Goal: Information Seeking & Learning: Learn about a topic

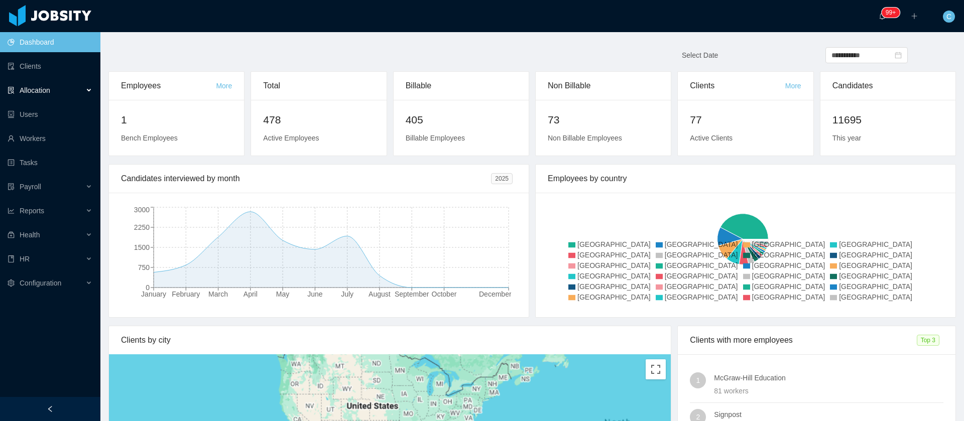
click at [74, 92] on div "Allocation" at bounding box center [50, 90] width 100 height 20
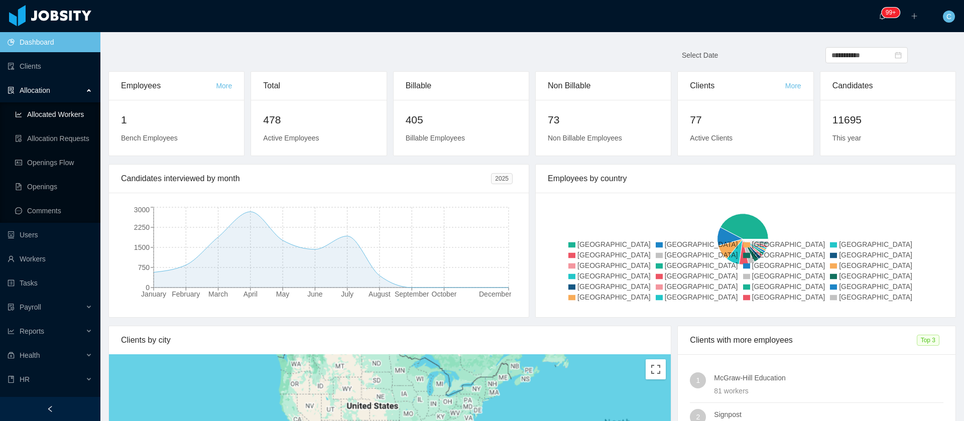
click at [69, 110] on link "Allocated Workers" at bounding box center [53, 114] width 77 height 20
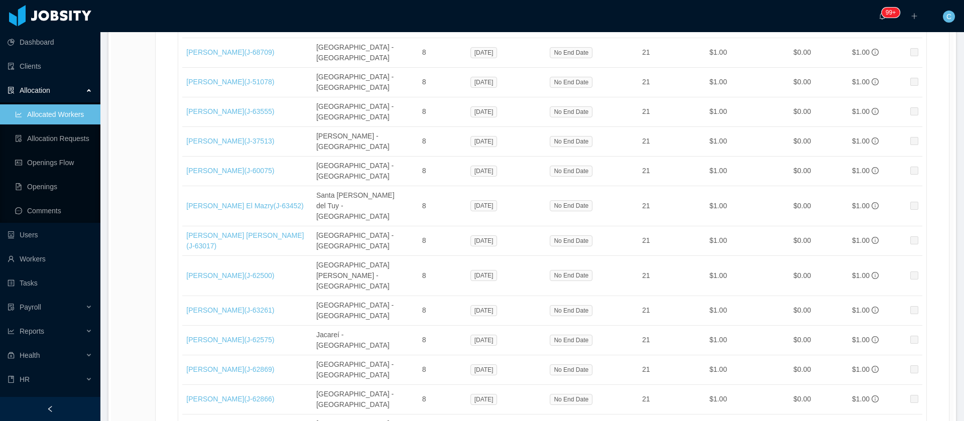
scroll to position [16956, 0]
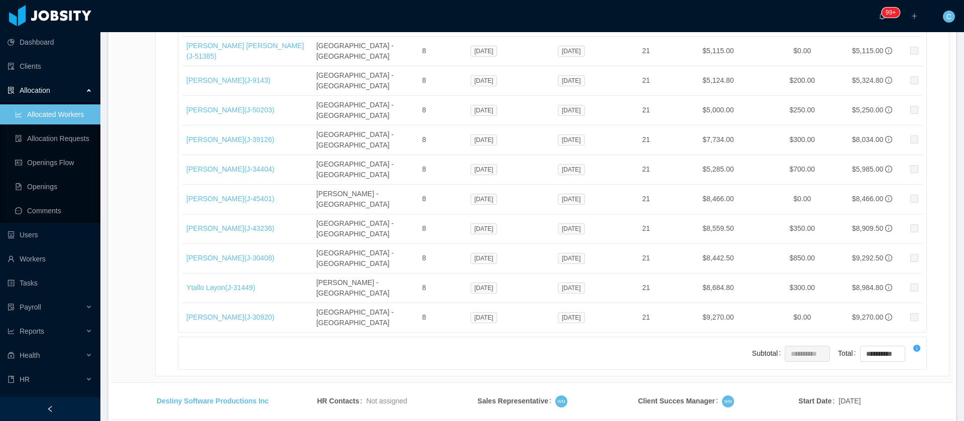
drag, startPoint x: 913, startPoint y: 348, endPoint x: 877, endPoint y: 7, distance: 343.3
click at [913, 349] on li "500 / page" at bounding box center [914, 346] width 46 height 16
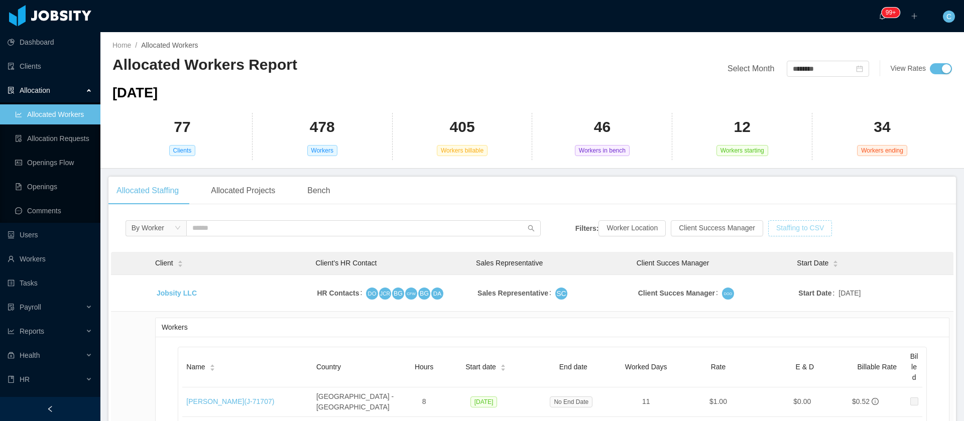
click at [793, 224] on button "Staffing to CSV" at bounding box center [800, 228] width 64 height 16
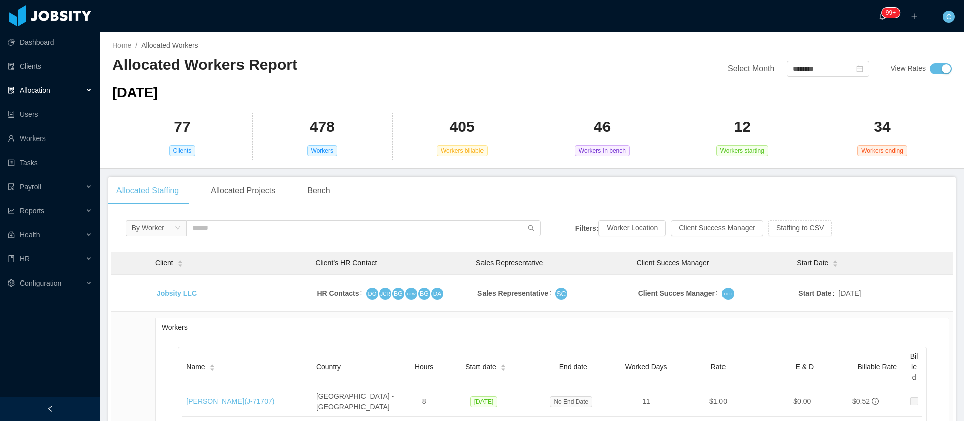
scroll to position [9264, 0]
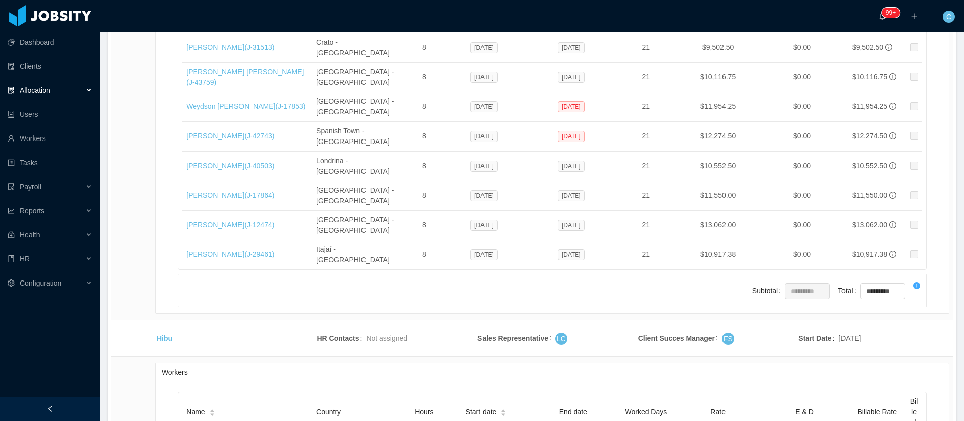
drag, startPoint x: 360, startPoint y: 213, endPoint x: 313, endPoint y: 217, distance: 47.3
copy td "Brasília - Brazil"
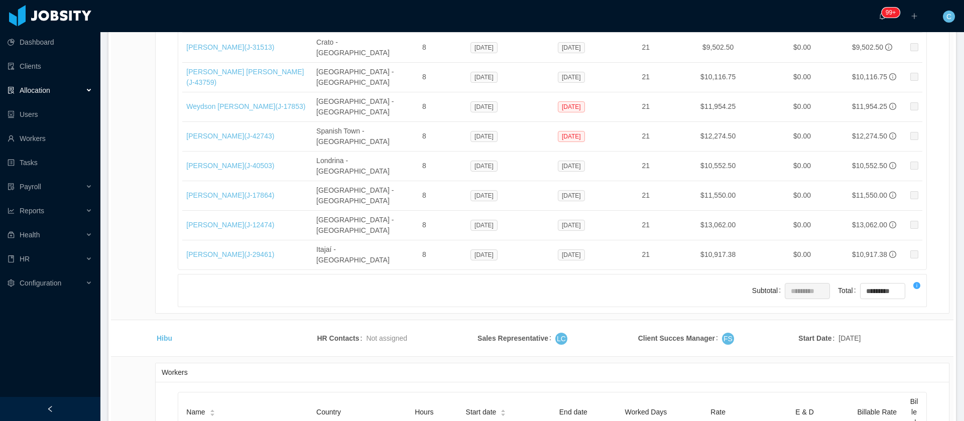
copy span "Aug 4, 2025"
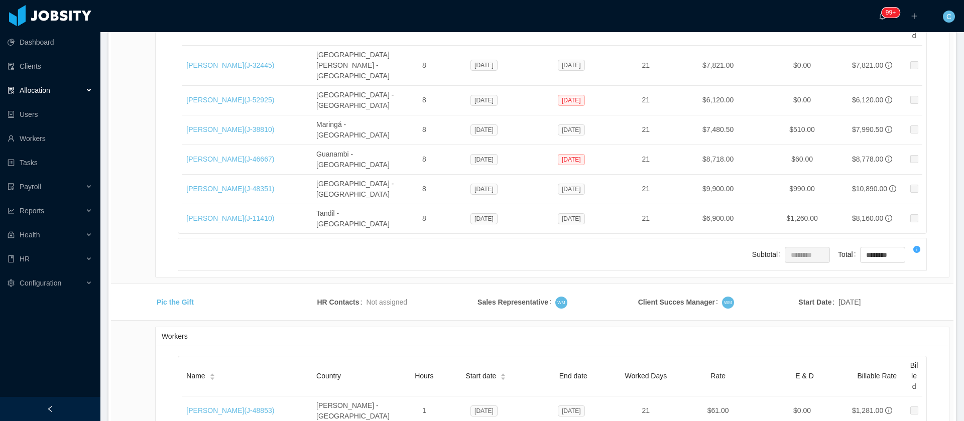
copy span "May 2, 2025"
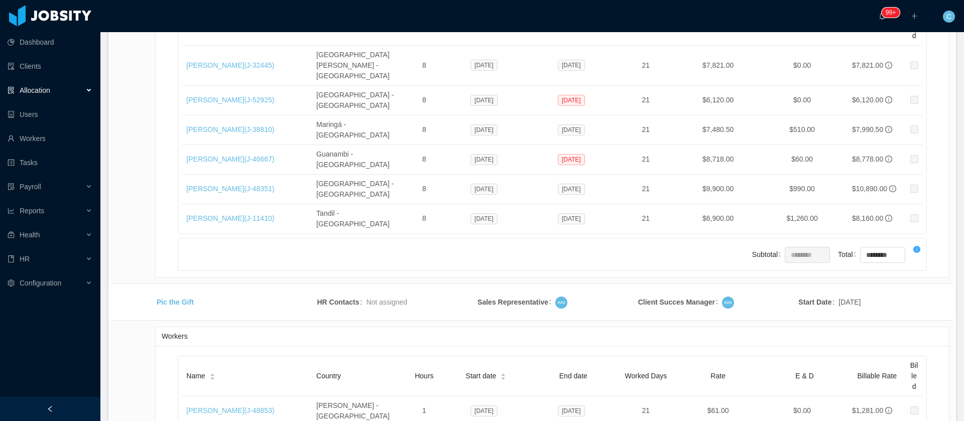
copy td "São Paulo - Brazil"
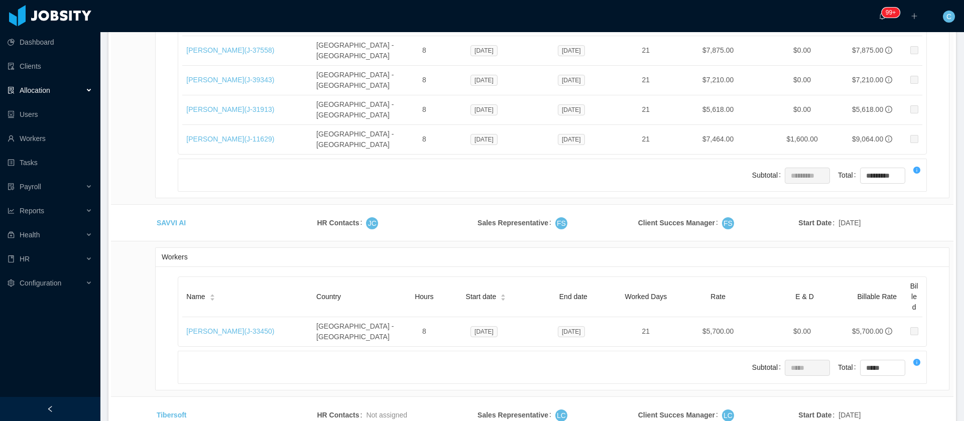
drag, startPoint x: 494, startPoint y: 212, endPoint x: 462, endPoint y: 212, distance: 31.6
copy span "Jul 14, 2025"
drag, startPoint x: 370, startPoint y: 210, endPoint x: 312, endPoint y: 210, distance: 57.7
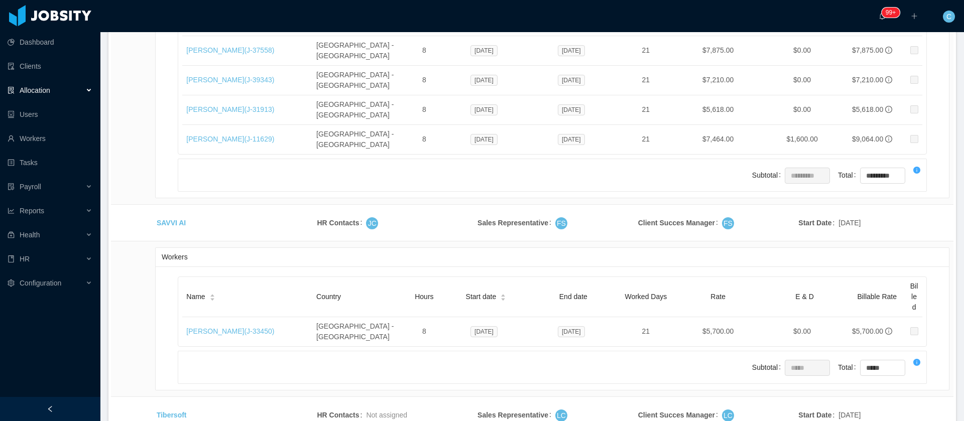
copy td "Criciúma - Brazil"
drag, startPoint x: 393, startPoint y: 229, endPoint x: 306, endPoint y: 233, distance: 86.9
copy tr "Buenos Aires - Argentina"
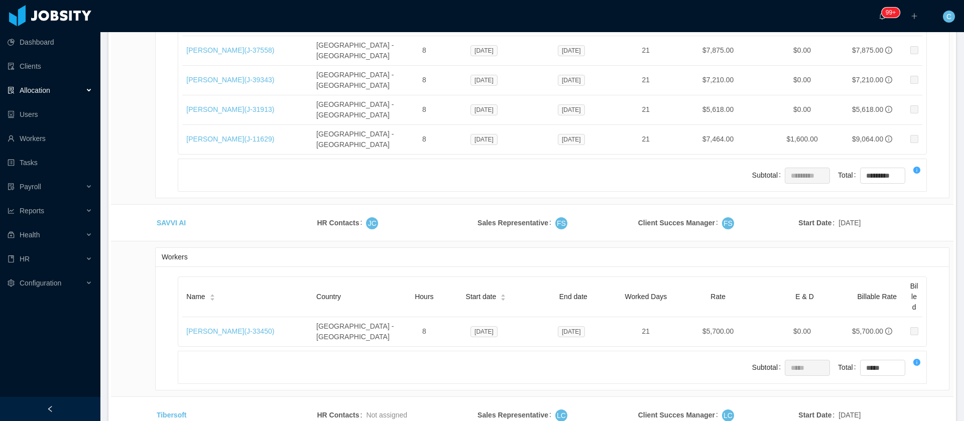
copy span "Jul 1, 2025"
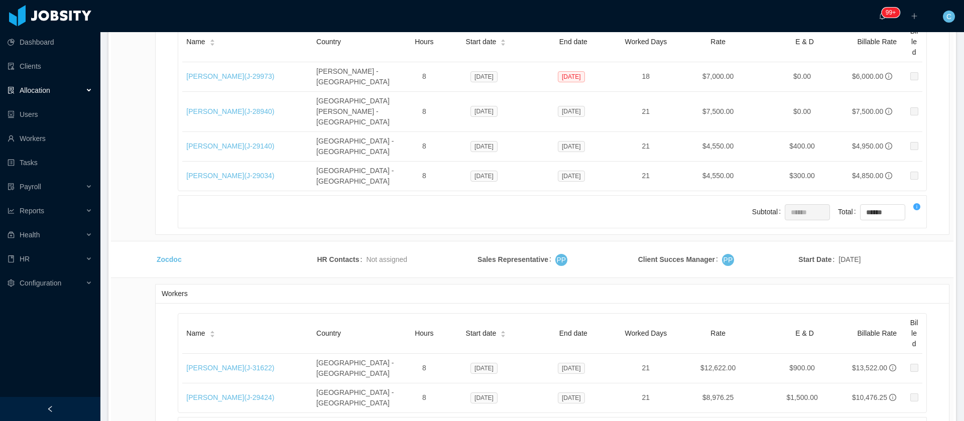
copy span "Jul 7, 2025"
drag, startPoint x: 362, startPoint y: 213, endPoint x: 308, endPoint y: 222, distance: 55.0
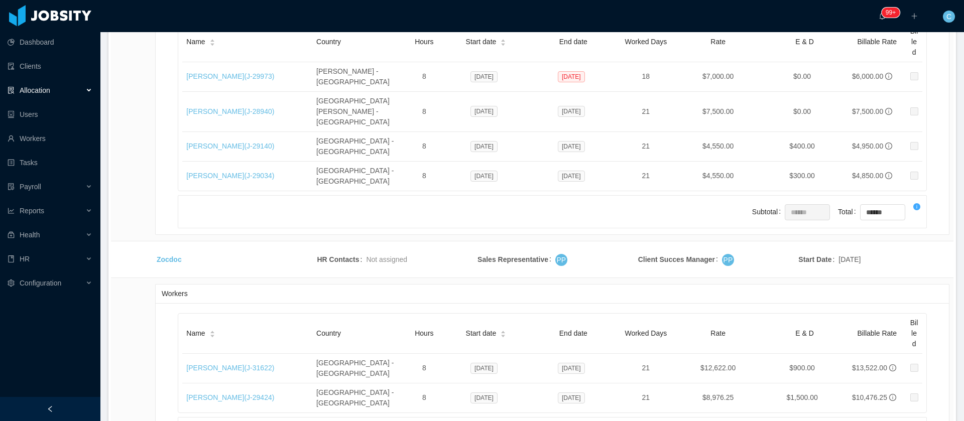
copy td "Santiago - Chile"
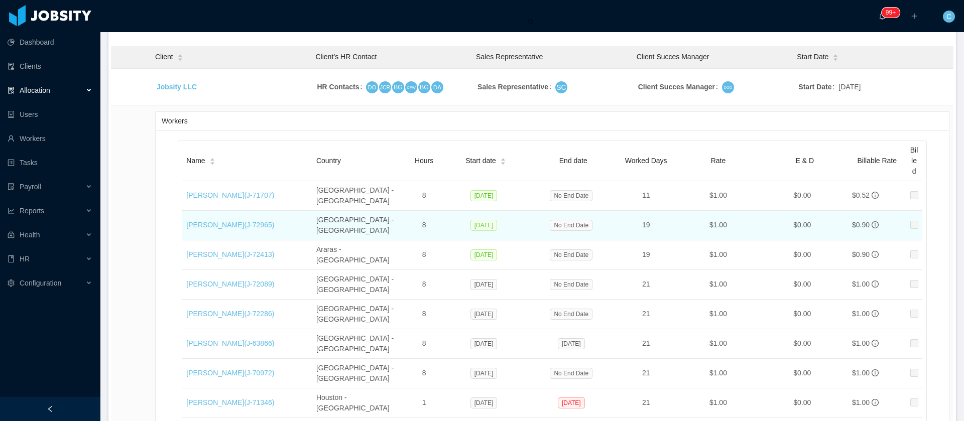
click at [483, 220] on span "Aug 5, 2025" at bounding box center [483, 225] width 27 height 11
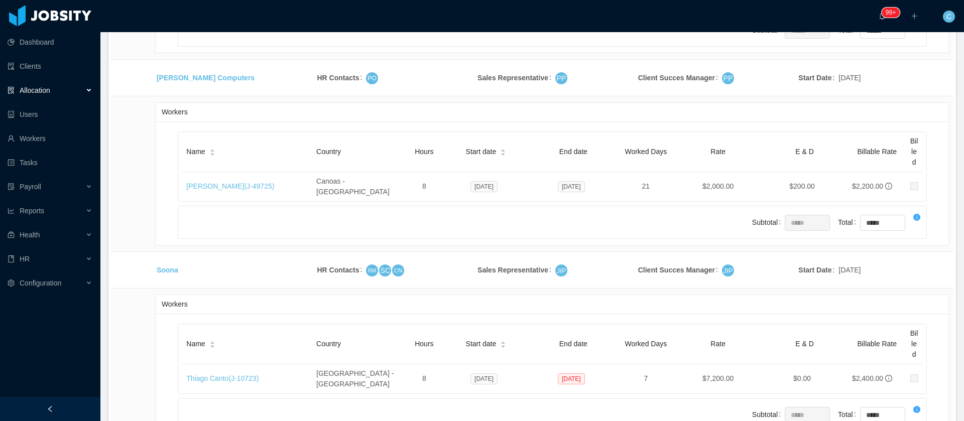
scroll to position [11045, 0]
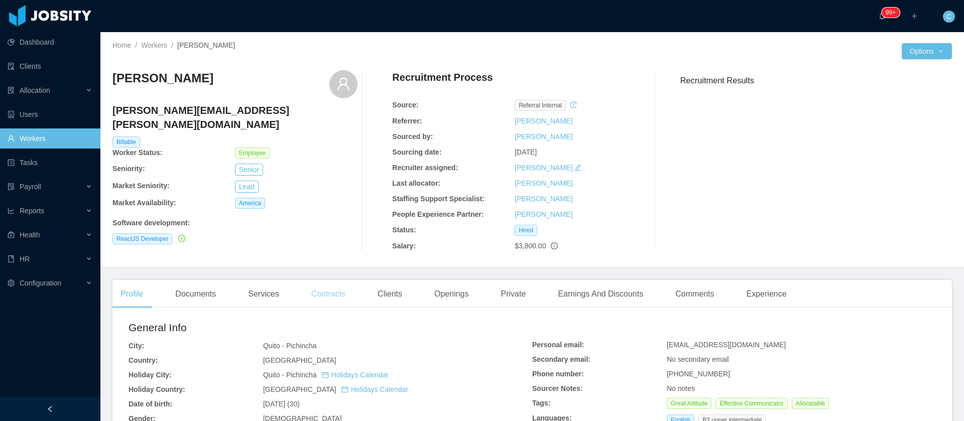
click at [333, 297] on div "Contracts" at bounding box center [328, 294] width 50 height 28
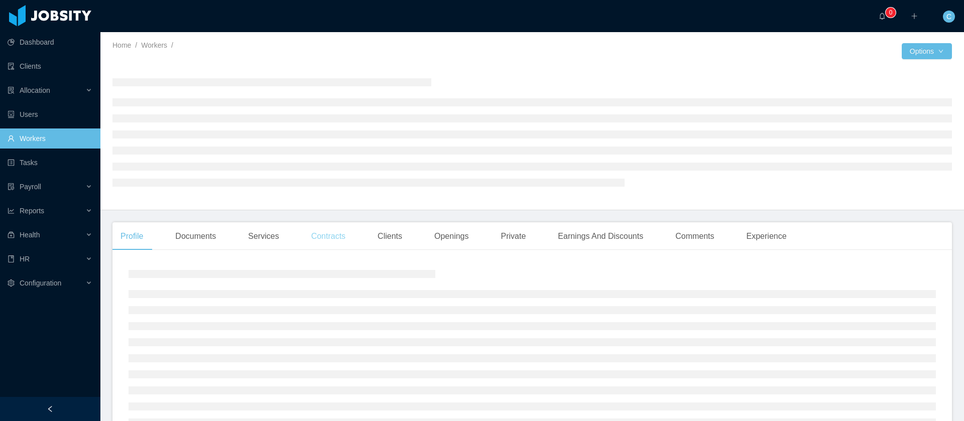
click at [340, 243] on div "Contracts" at bounding box center [328, 236] width 50 height 28
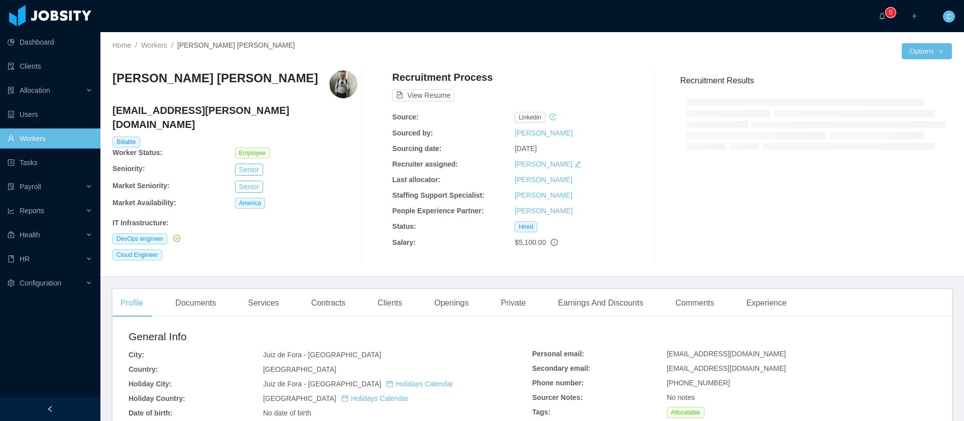
click at [341, 250] on div "Cloud Engineer" at bounding box center [234, 255] width 245 height 11
click at [341, 292] on div "Contracts" at bounding box center [328, 303] width 50 height 28
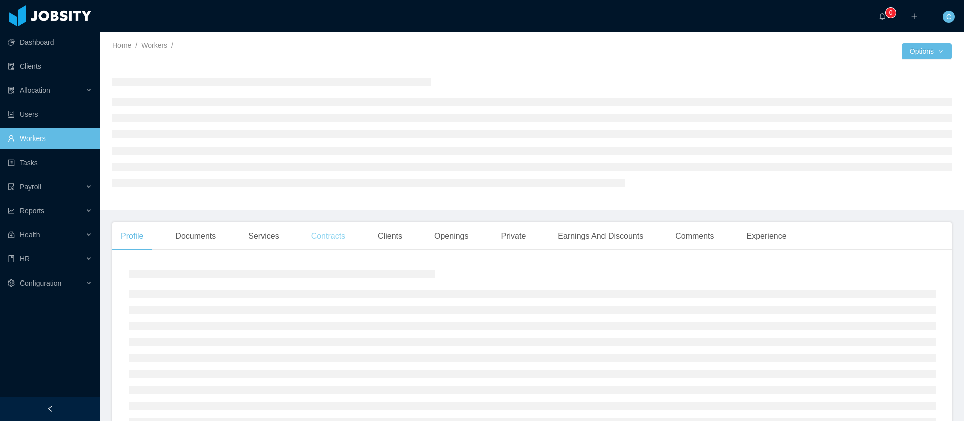
click at [324, 243] on div "Contracts" at bounding box center [328, 236] width 50 height 28
